Goal: Task Accomplishment & Management: Manage account settings

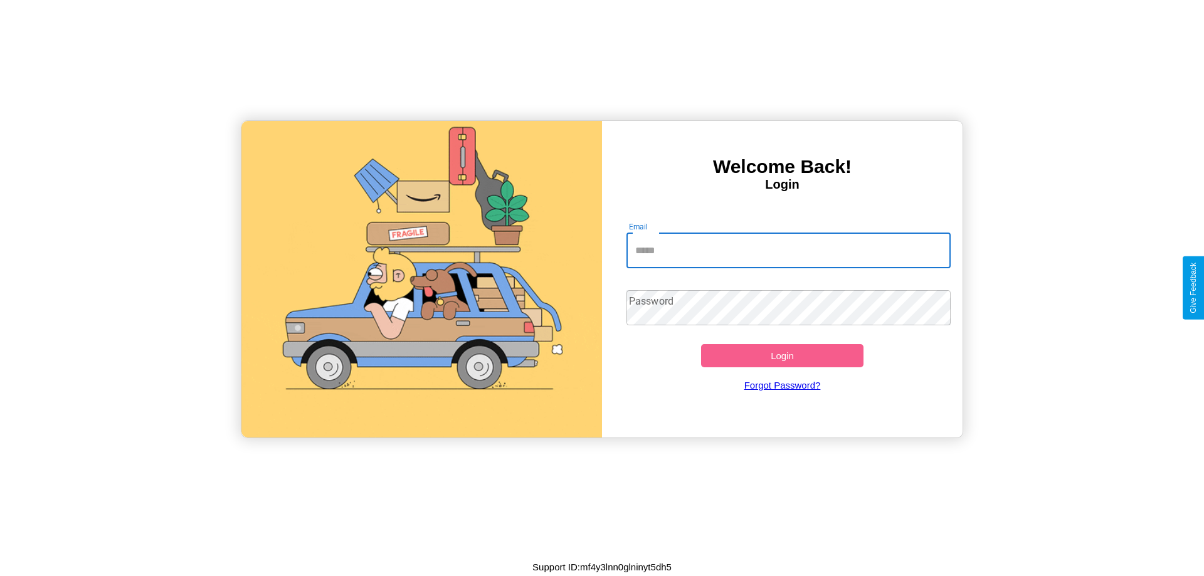
click at [788, 250] on input "Email" at bounding box center [788, 250] width 325 height 35
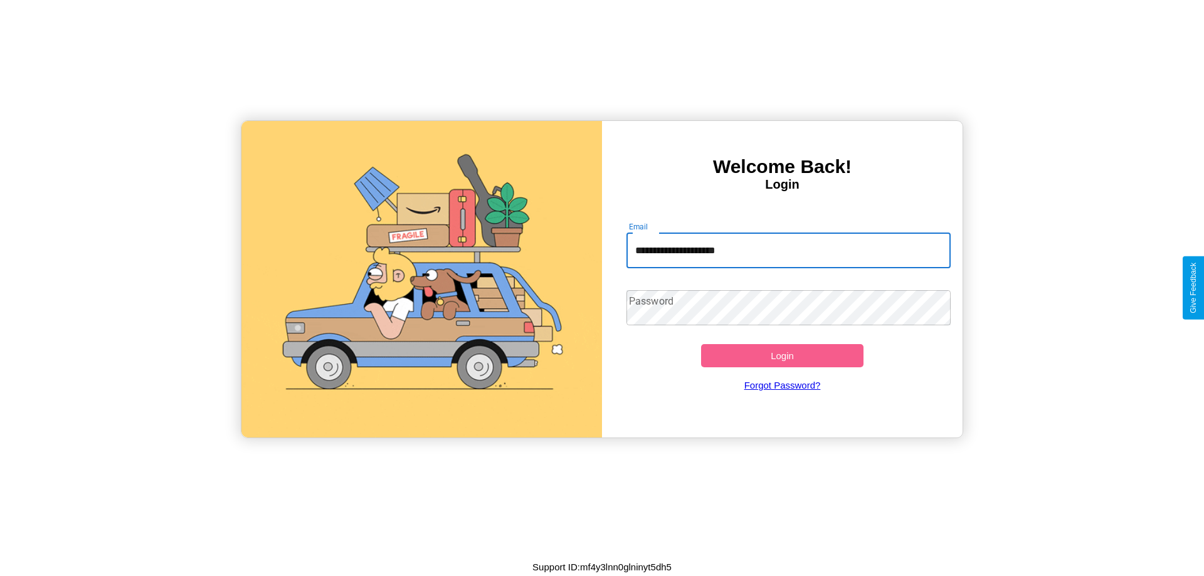
type input "**********"
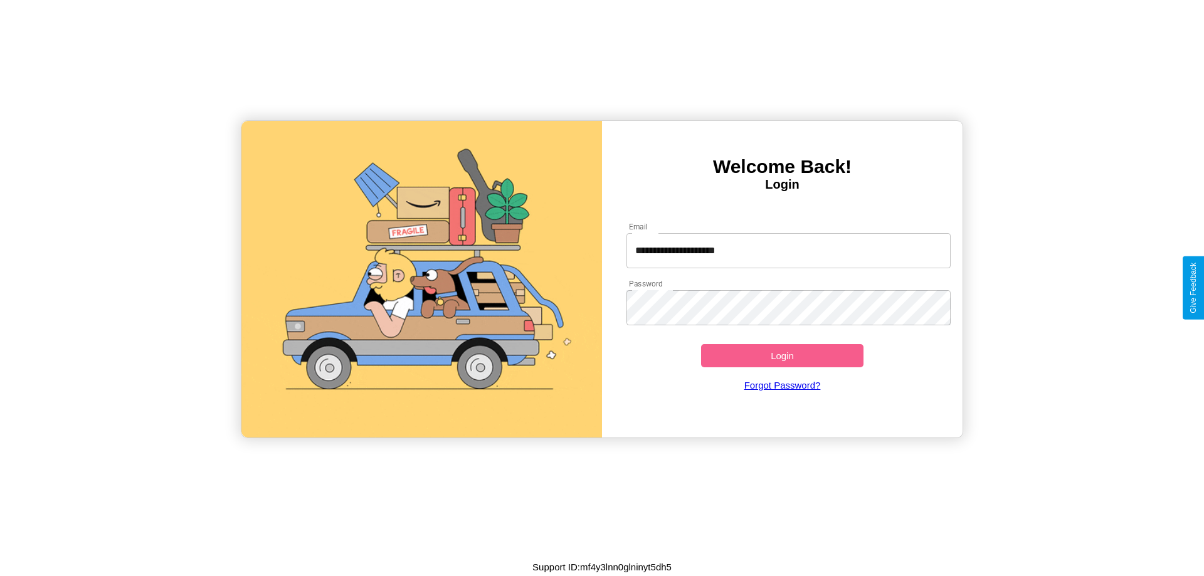
click at [782, 356] on button "Login" at bounding box center [782, 355] width 162 height 23
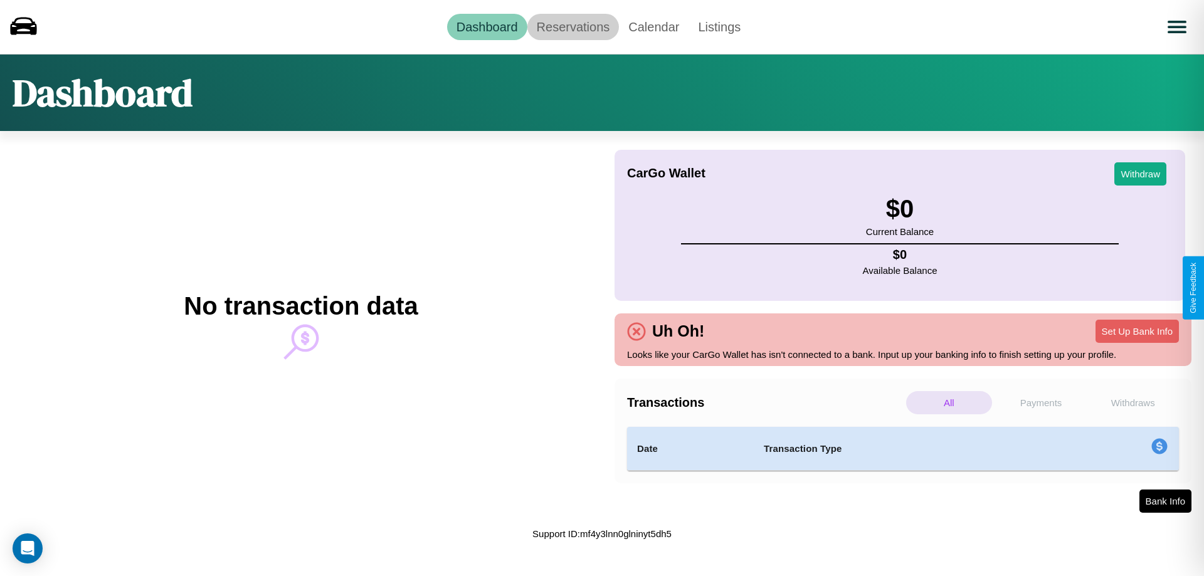
click at [572, 26] on link "Reservations" at bounding box center [573, 27] width 92 height 26
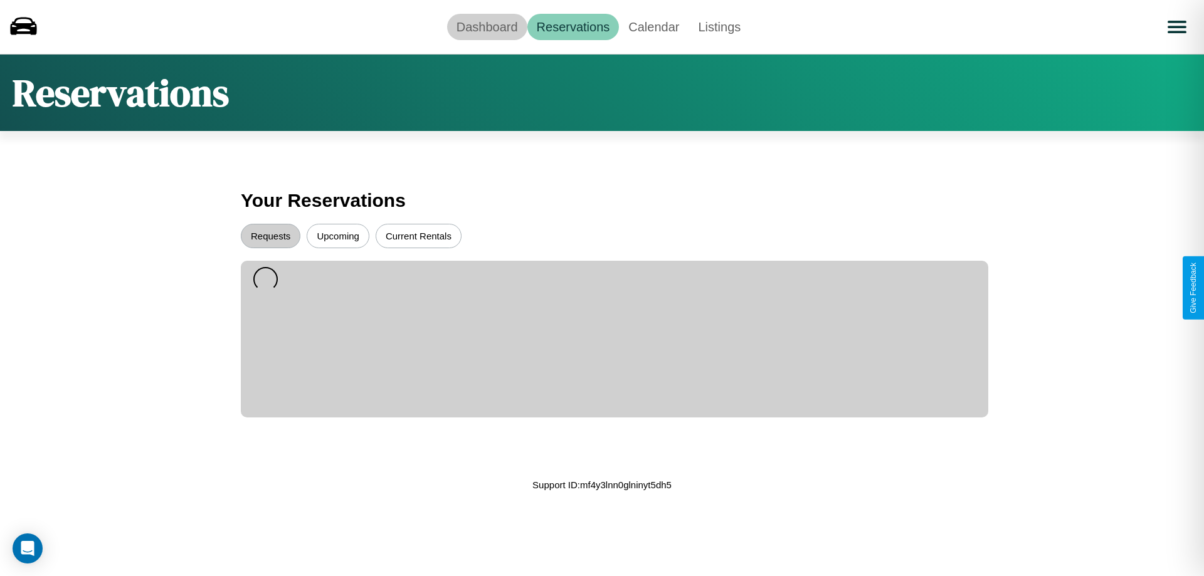
click at [487, 26] on link "Dashboard" at bounding box center [487, 27] width 80 height 26
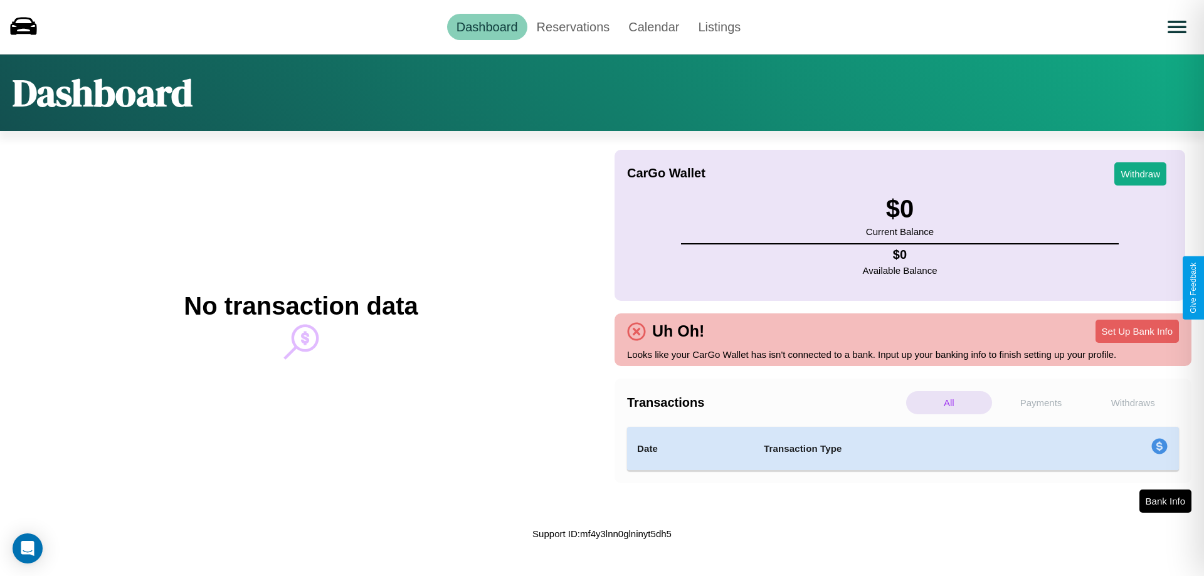
click at [1041, 403] on p "Payments" at bounding box center [1041, 402] width 86 height 23
click at [1132, 403] on p "Withdraws" at bounding box center [1133, 402] width 86 height 23
